Goal: Information Seeking & Learning: Learn about a topic

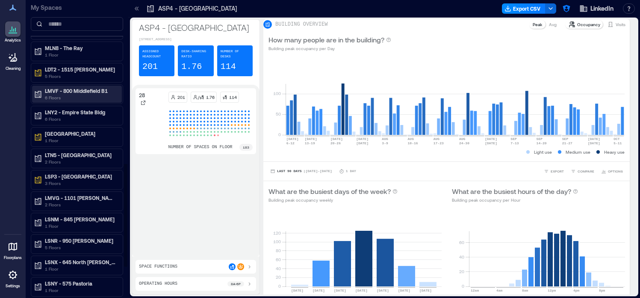
scroll to position [564, 0]
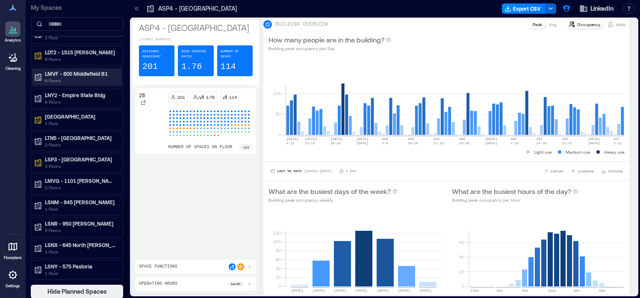
click at [89, 71] on p "LMVF - 800 Middlefield B1" at bounding box center [81, 73] width 72 height 7
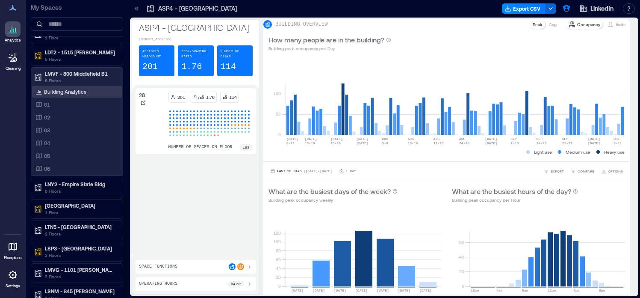
click at [76, 91] on p "Building Analytics" at bounding box center [65, 91] width 42 height 7
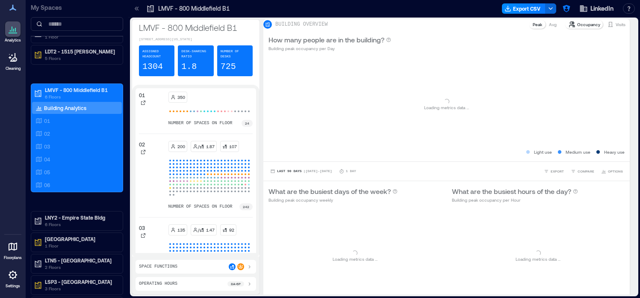
scroll to position [530, 0]
click at [138, 7] on icon at bounding box center [137, 8] width 2 height 4
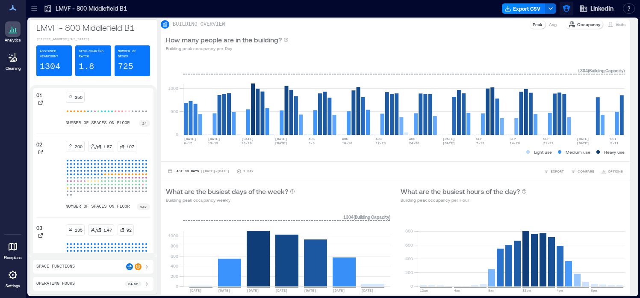
click at [568, 9] on icon "button" at bounding box center [566, 8] width 7 height 7
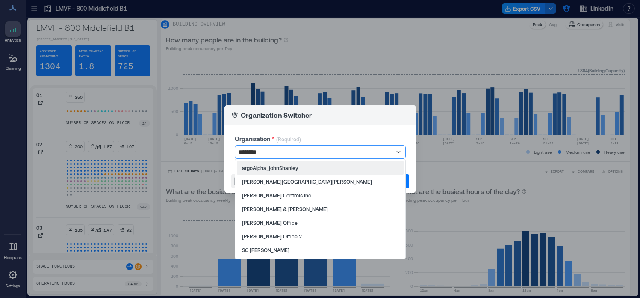
type input "*********"
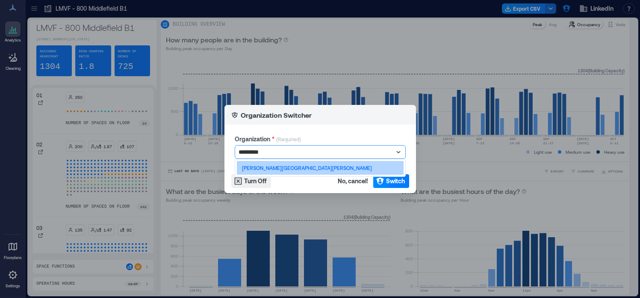
click at [340, 164] on div "[PERSON_NAME][GEOGRAPHIC_DATA][PERSON_NAME]" at bounding box center [320, 168] width 167 height 14
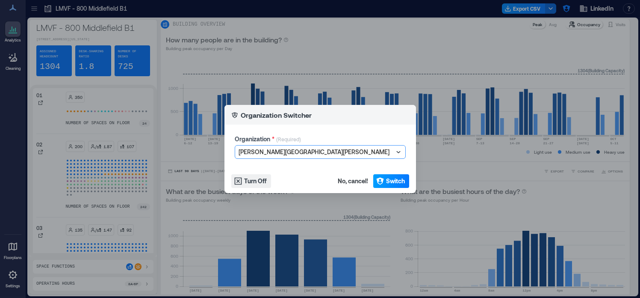
click at [384, 181] on button "Switch" at bounding box center [391, 181] width 36 height 14
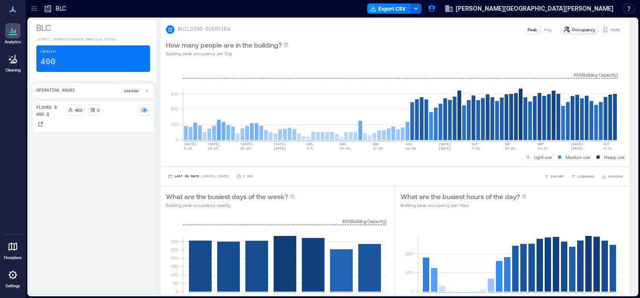
click at [35, 11] on icon at bounding box center [34, 8] width 9 height 9
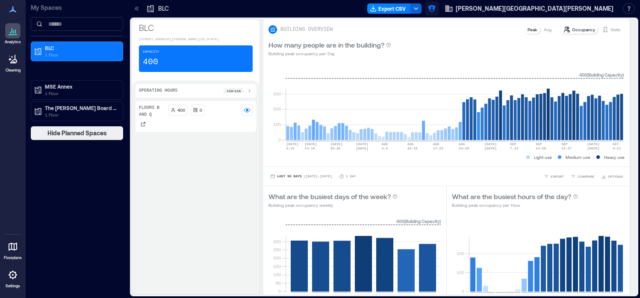
click at [436, 10] on icon "button" at bounding box center [432, 8] width 9 height 9
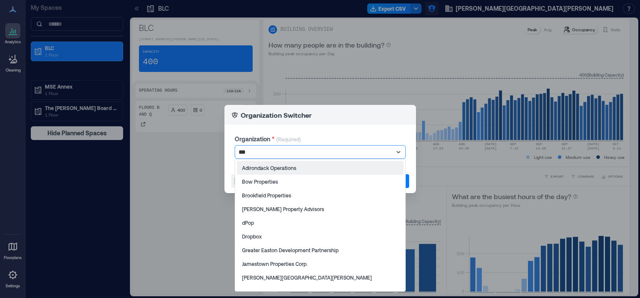
type input "****"
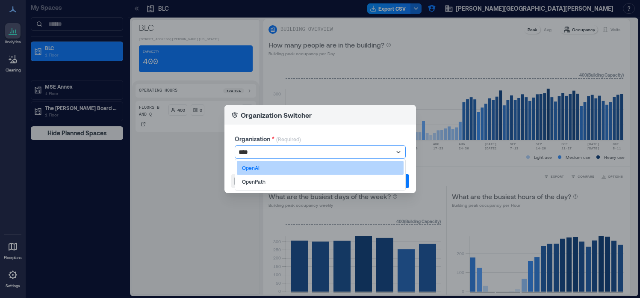
click at [346, 169] on div "OpenAI" at bounding box center [320, 168] width 167 height 14
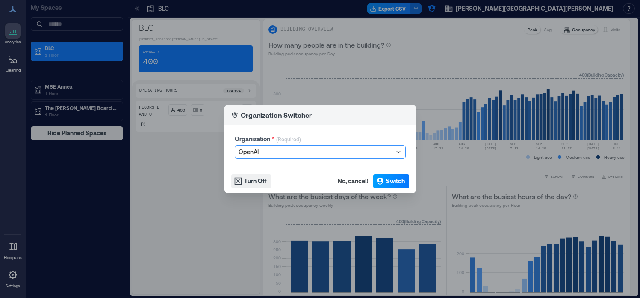
click at [384, 177] on icon "button" at bounding box center [380, 181] width 9 height 9
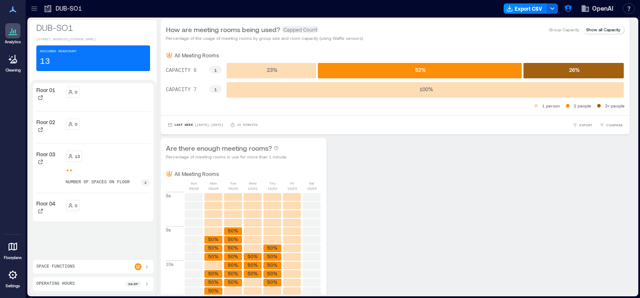
click at [35, 12] on icon at bounding box center [34, 8] width 9 height 9
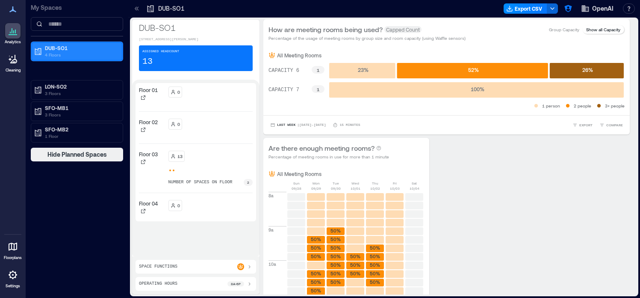
click at [65, 50] on p "DUB-SO1" at bounding box center [81, 47] width 72 height 7
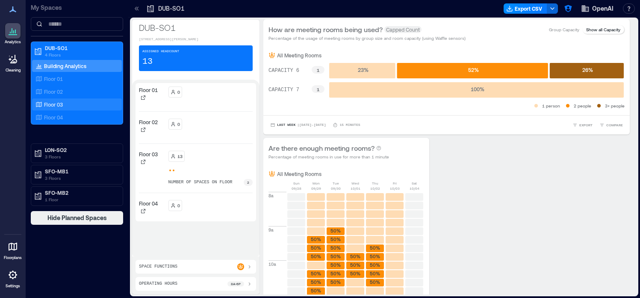
click at [58, 104] on p "Floor 03" at bounding box center [53, 104] width 19 height 7
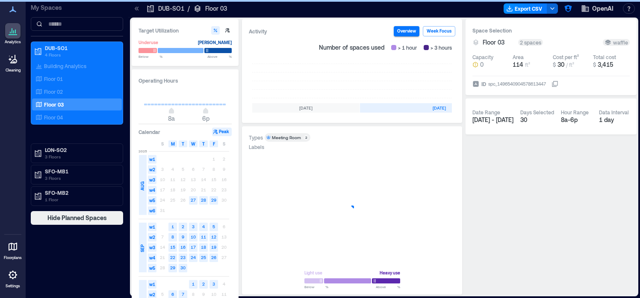
scroll to position [0, 262]
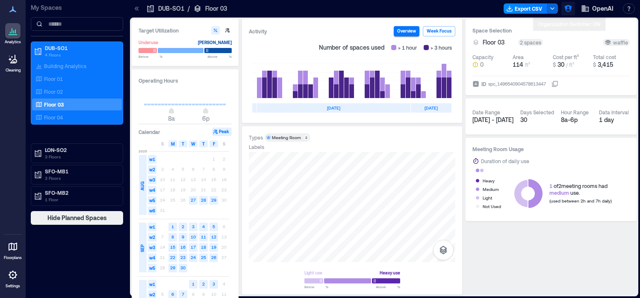
click at [570, 10] on icon "button" at bounding box center [568, 8] width 9 height 9
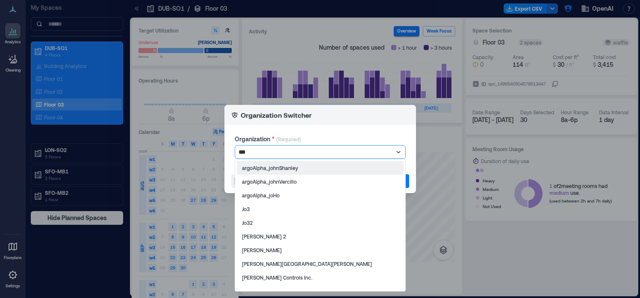
type input "*****"
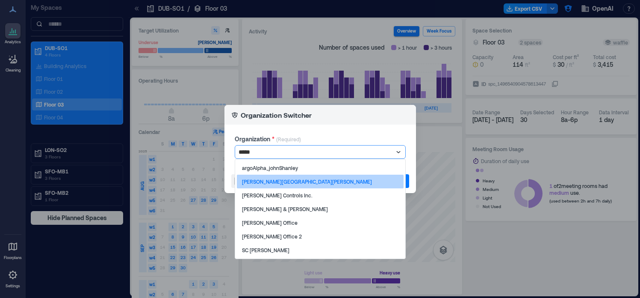
click at [286, 184] on p "[PERSON_NAME][GEOGRAPHIC_DATA][PERSON_NAME]" at bounding box center [307, 181] width 130 height 7
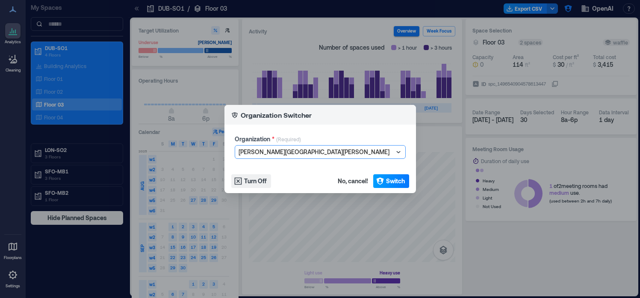
click at [392, 180] on span "Switch" at bounding box center [395, 181] width 19 height 9
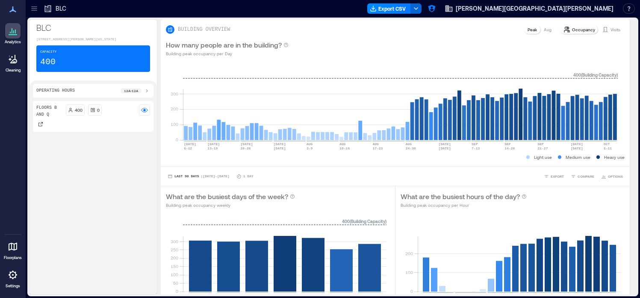
click at [14, 276] on icon at bounding box center [13, 274] width 10 height 10
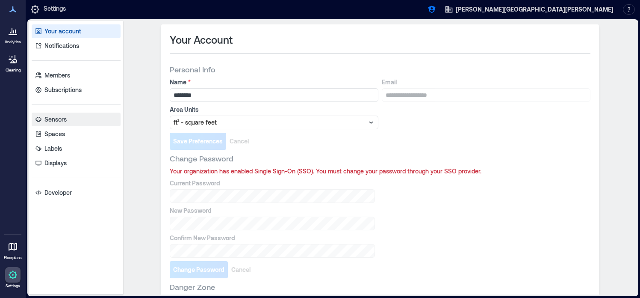
click at [58, 122] on p "Sensors" at bounding box center [55, 119] width 22 height 9
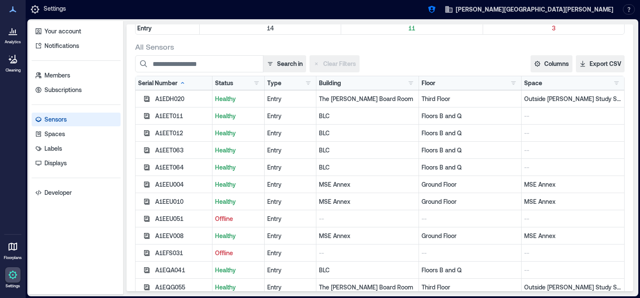
click at [17, 34] on icon at bounding box center [13, 34] width 9 height 1
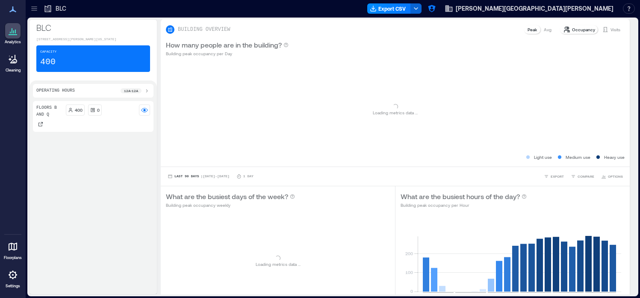
click at [36, 9] on icon at bounding box center [34, 8] width 9 height 9
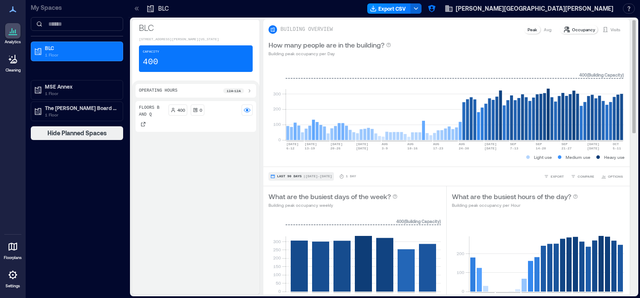
click at [295, 176] on span "Last 90 Days" at bounding box center [289, 176] width 25 height 0
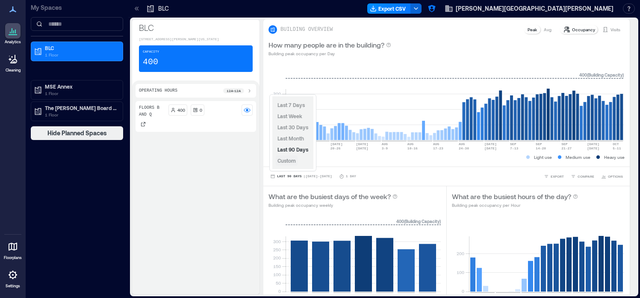
click at [294, 158] on span "Custom" at bounding box center [287, 160] width 18 height 6
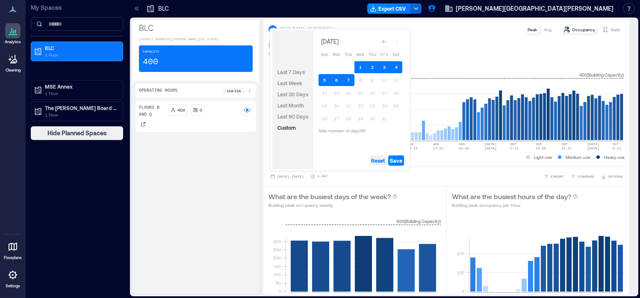
click at [378, 160] on span "Reset" at bounding box center [378, 160] width 14 height 7
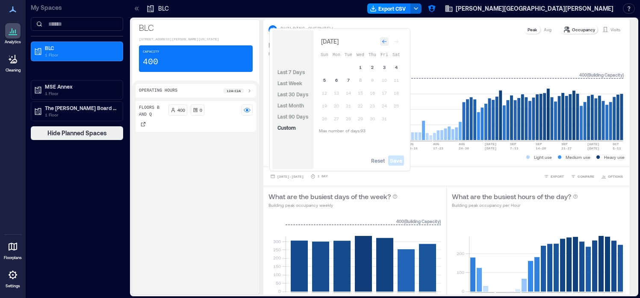
click at [384, 38] on div "Go to previous month" at bounding box center [384, 41] width 9 height 9
click at [384, 38] on icon "Go to previous month" at bounding box center [384, 40] width 4 height 4
click at [384, 38] on div "Go to previous month" at bounding box center [384, 41] width 9 height 9
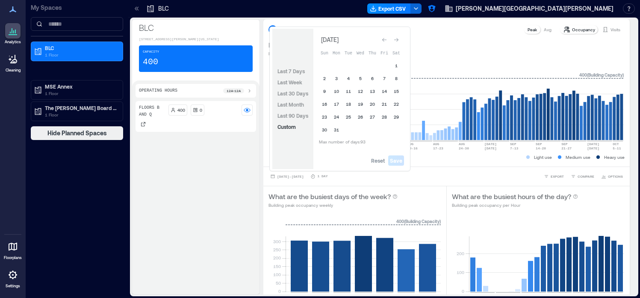
click at [384, 38] on icon "Go to previous month" at bounding box center [384, 40] width 4 height 4
click at [384, 38] on div "Go to previous month" at bounding box center [384, 41] width 9 height 9
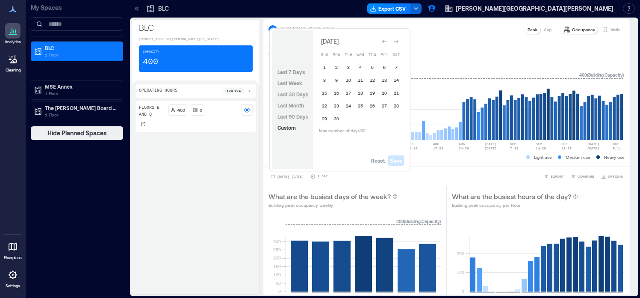
click at [384, 38] on div "Go to previous month" at bounding box center [384, 41] width 9 height 9
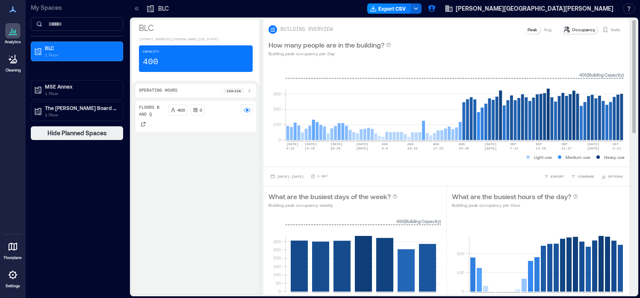
click at [446, 41] on div "How many people are in the building? Building peak occupancy per Day" at bounding box center [447, 48] width 356 height 17
click at [620, 29] on p "Visits" at bounding box center [616, 29] width 10 height 7
